Goal: Transaction & Acquisition: Purchase product/service

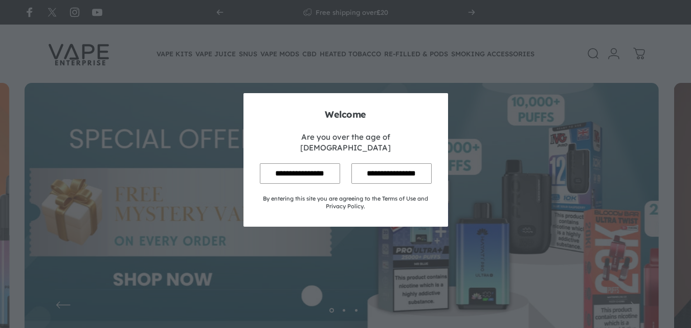
click at [281, 169] on input "**********" at bounding box center [300, 173] width 80 height 20
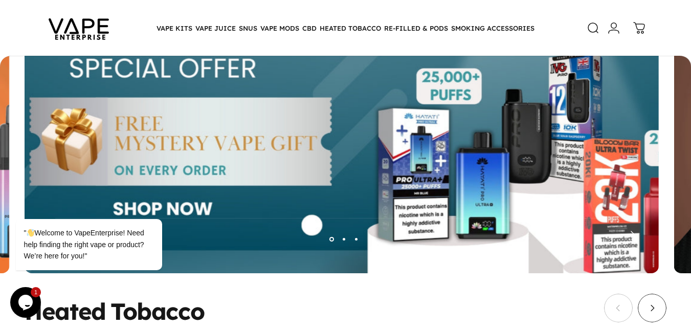
click at [658, 237] on img at bounding box center [342, 147] width 634 height 271
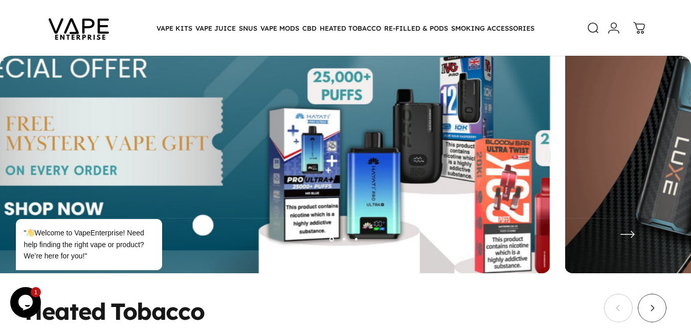
click at [0, 63] on img at bounding box center [233, 147] width 634 height 271
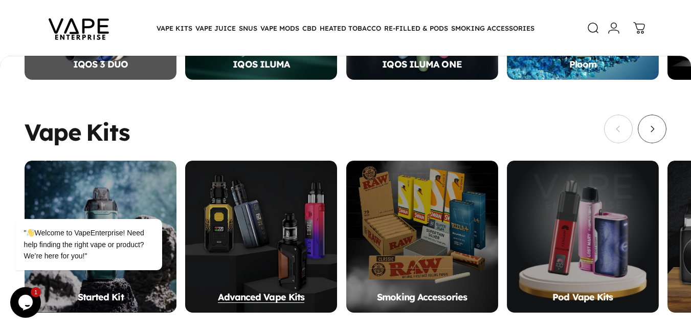
scroll to position [560, 0]
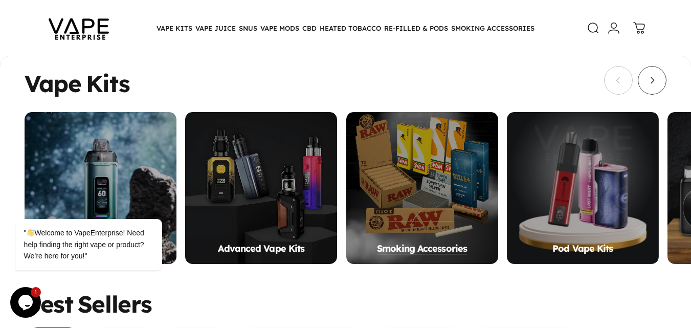
click at [452, 142] on div "Smoking Accessories" at bounding box center [422, 188] width 152 height 152
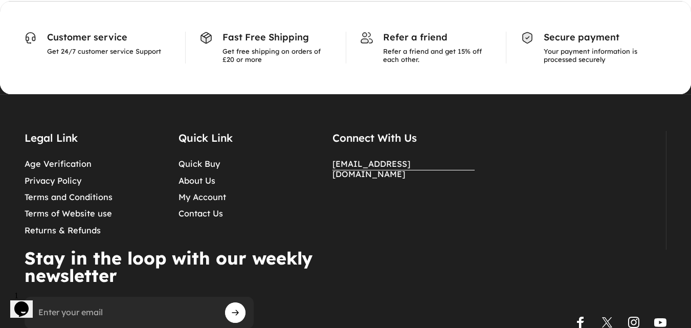
scroll to position [1707, 0]
